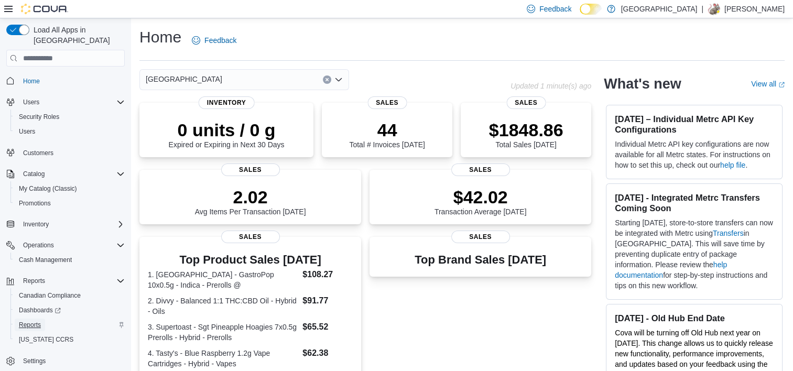
click at [36, 321] on span "Reports" at bounding box center [30, 325] width 22 height 8
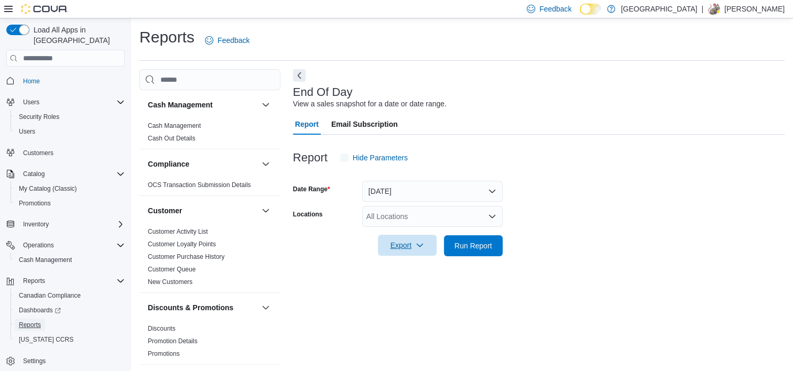
scroll to position [6, 0]
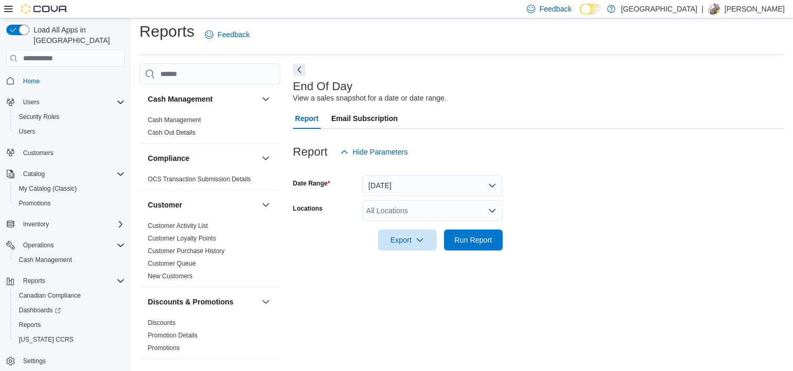
click at [407, 206] on div "All Locations" at bounding box center [432, 210] width 140 height 21
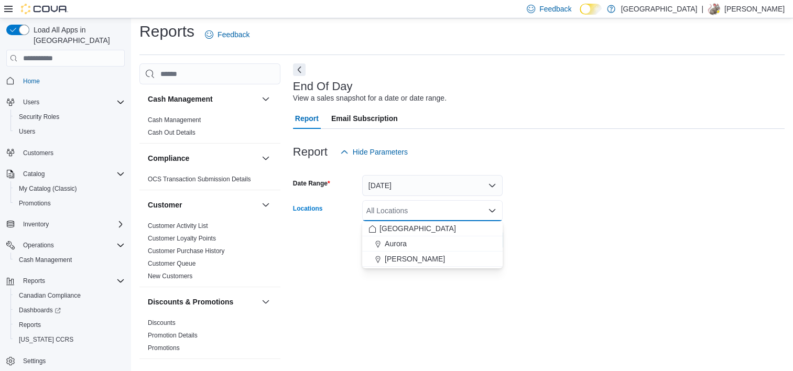
drag, startPoint x: 418, startPoint y: 257, endPoint x: 420, endPoint y: 268, distance: 11.8
click at [418, 257] on span "[PERSON_NAME]" at bounding box center [415, 259] width 60 height 10
click at [430, 313] on div "End Of Day View a sales snapshot for a date or date range. Report Email Subscri…" at bounding box center [538, 212] width 491 height 299
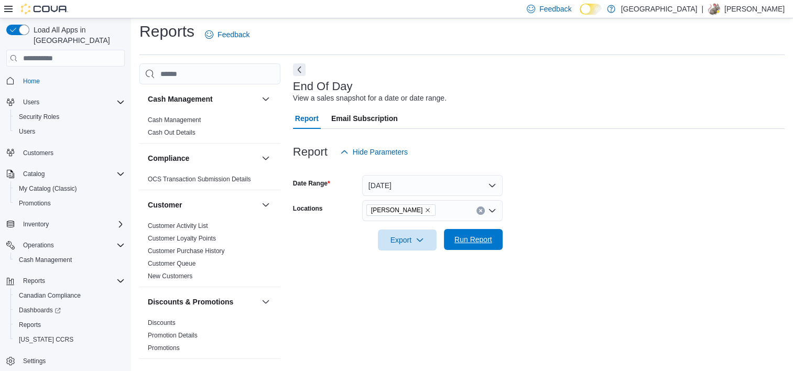
click at [474, 234] on span "Run Report" at bounding box center [473, 239] width 46 height 21
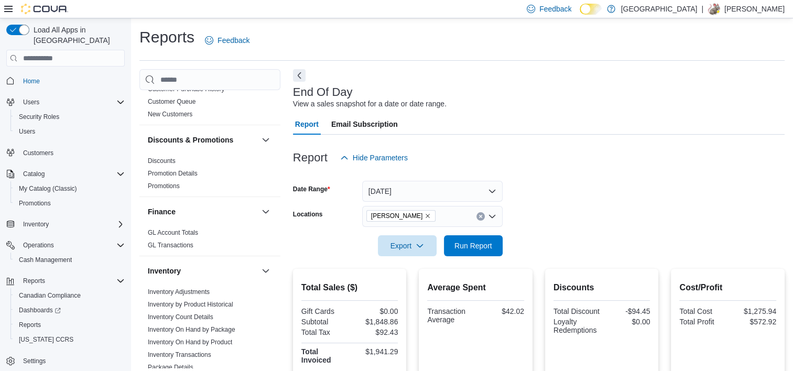
scroll to position [367, 0]
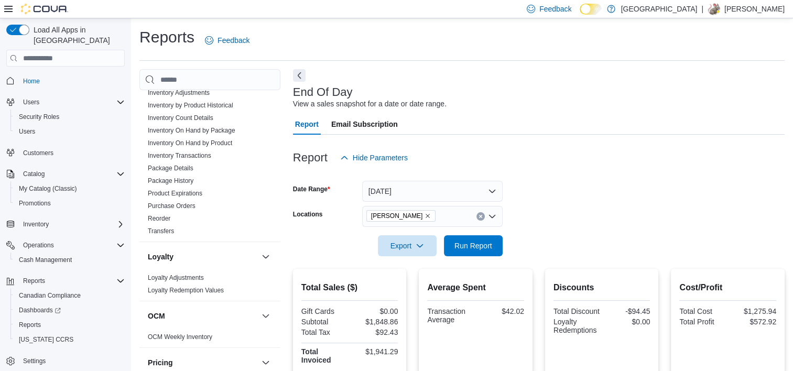
drag, startPoint x: 196, startPoint y: 139, endPoint x: 350, endPoint y: 191, distance: 163.2
click at [196, 139] on link "Inventory On Hand by Product" at bounding box center [190, 142] width 84 height 7
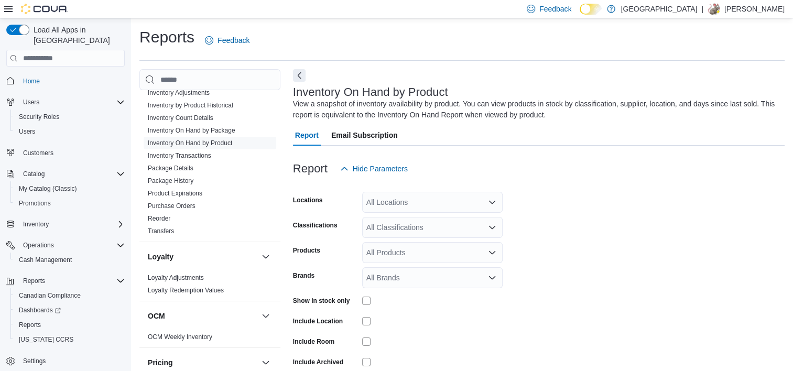
scroll to position [35, 0]
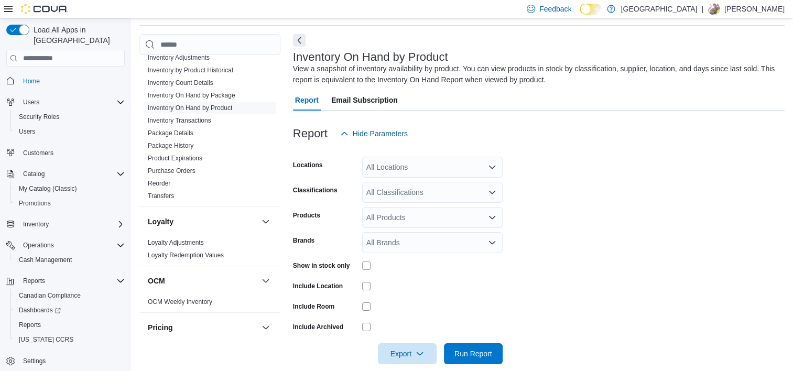
click at [467, 168] on div "All Locations" at bounding box center [432, 167] width 140 height 21
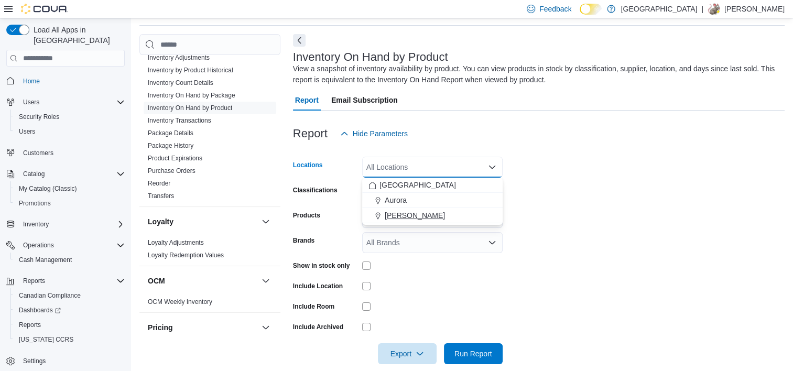
click at [404, 220] on span "[PERSON_NAME]" at bounding box center [415, 215] width 60 height 10
drag, startPoint x: 603, startPoint y: 310, endPoint x: 590, endPoint y: 306, distance: 13.1
click at [590, 306] on form "Locations [GEOGRAPHIC_DATA] Cannabis Combo box. Selected. Aurora Cannabis. Pres…" at bounding box center [538, 254] width 491 height 220
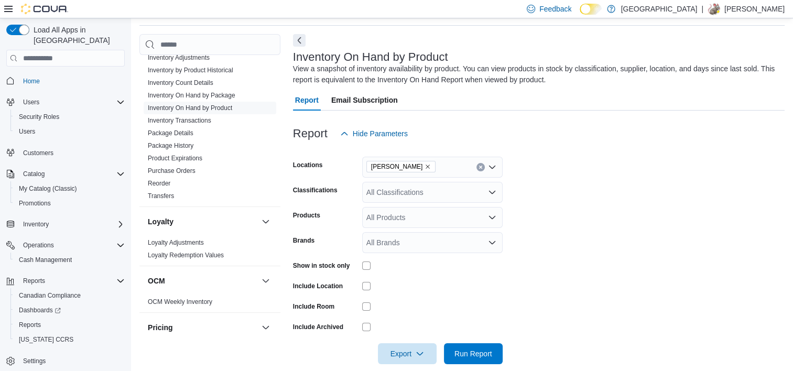
click at [499, 189] on div "All Classifications" at bounding box center [432, 192] width 140 height 21
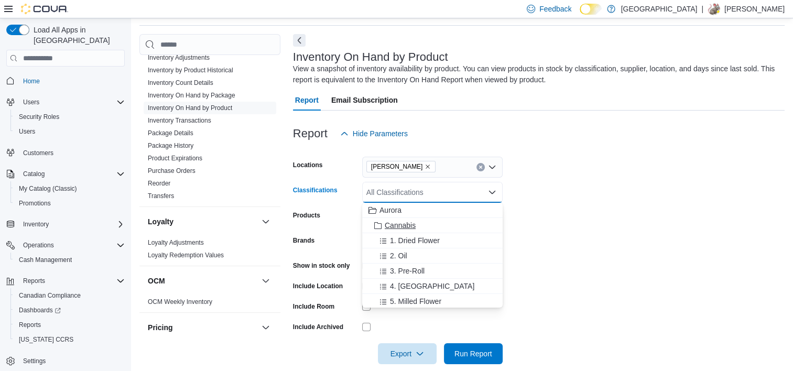
click at [402, 228] on span "Cannabis" at bounding box center [400, 225] width 31 height 10
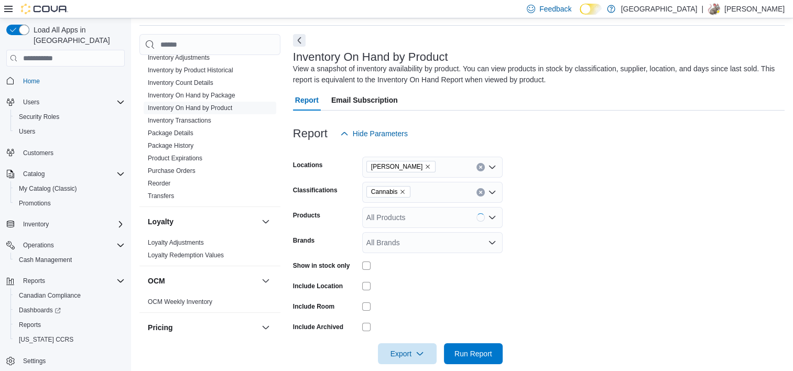
drag, startPoint x: 707, startPoint y: 238, endPoint x: 522, endPoint y: 238, distance: 184.9
click at [704, 239] on form "Locations Aurora Cannabis Classifications Cannabis Products All Products Brands…" at bounding box center [538, 254] width 491 height 220
click at [482, 358] on span "Run Report" at bounding box center [473, 353] width 38 height 10
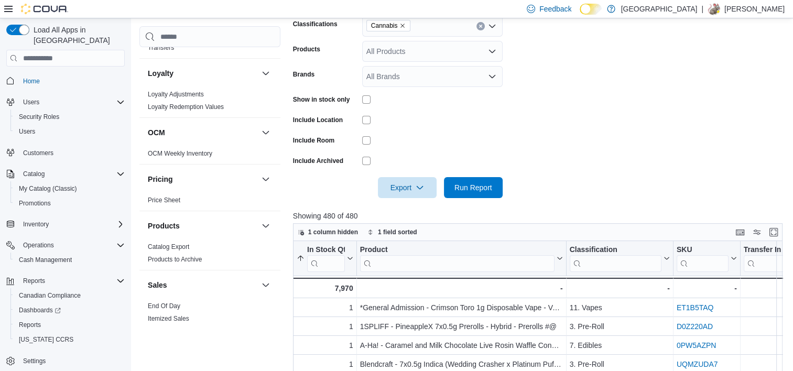
scroll to position [524, 0]
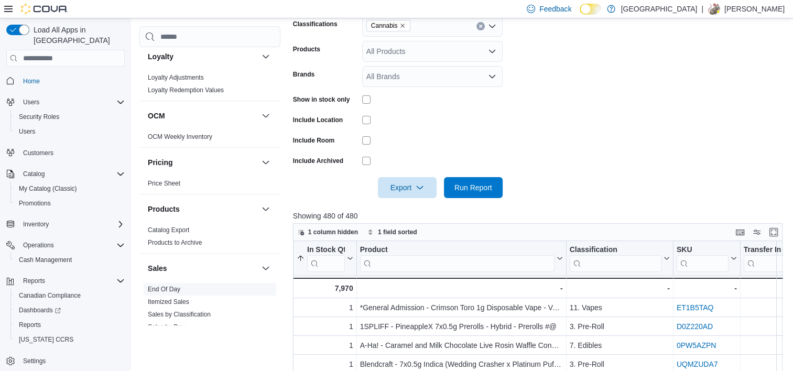
click at [161, 285] on link "End Of Day" at bounding box center [164, 288] width 32 height 7
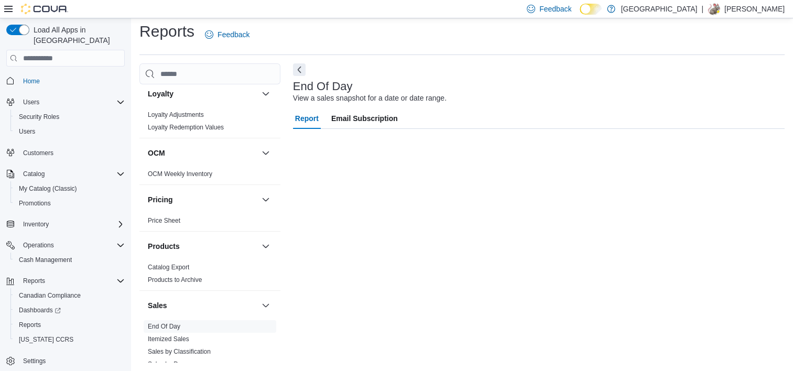
scroll to position [6, 0]
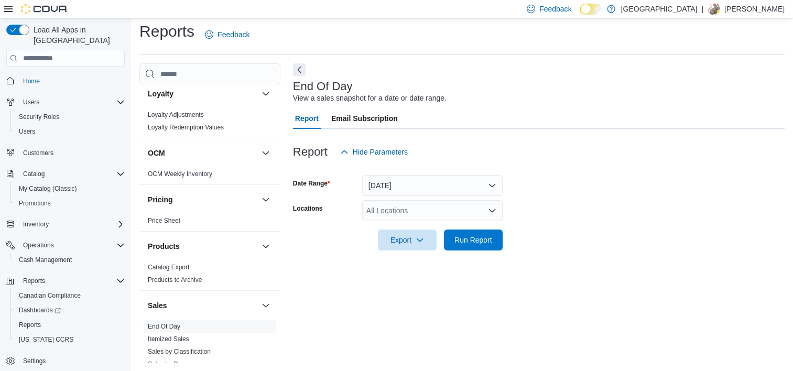
click at [416, 210] on div "All Locations" at bounding box center [432, 210] width 140 height 21
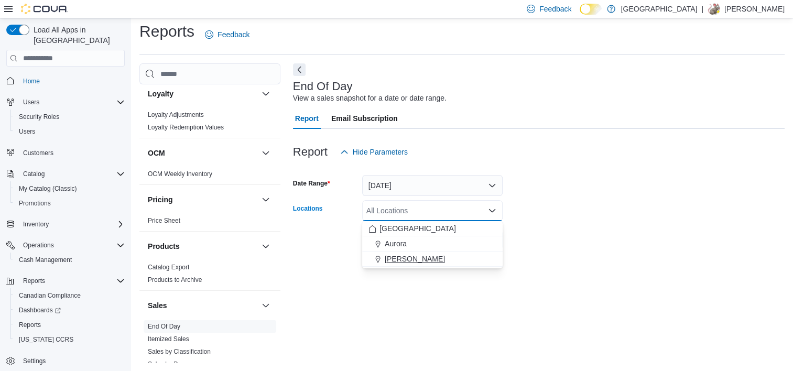
click at [413, 258] on span "[PERSON_NAME]" at bounding box center [415, 259] width 60 height 10
drag, startPoint x: 423, startPoint y: 321, endPoint x: 434, endPoint y: 290, distance: 32.8
click at [423, 321] on div "End Of Day View a sales snapshot for a date or date range. Report Email Subscri…" at bounding box center [538, 212] width 491 height 299
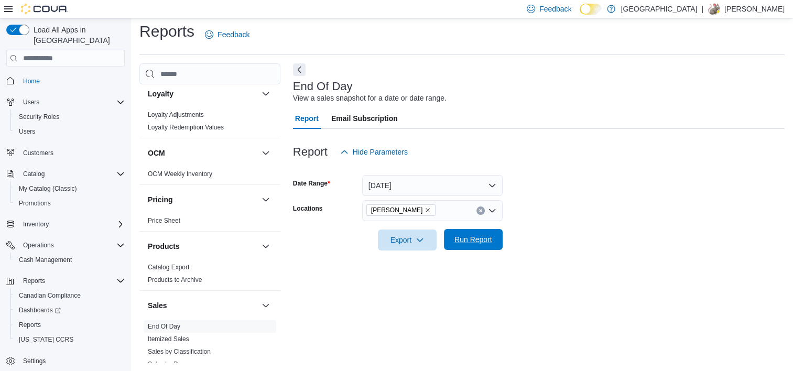
click at [465, 234] on span "Run Report" at bounding box center [473, 239] width 46 height 21
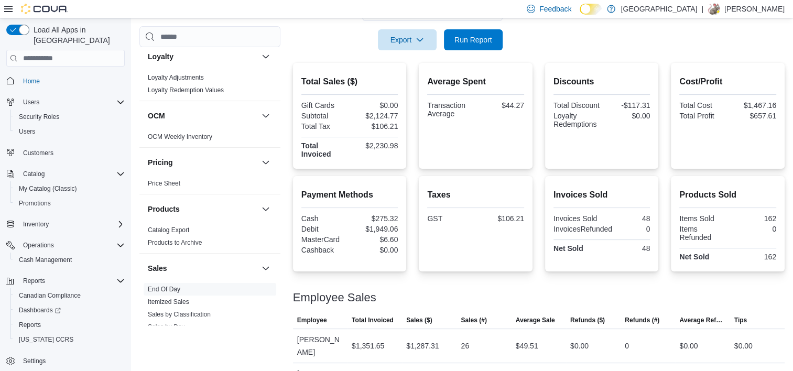
scroll to position [249, 0]
